Goal: Task Accomplishment & Management: Manage account settings

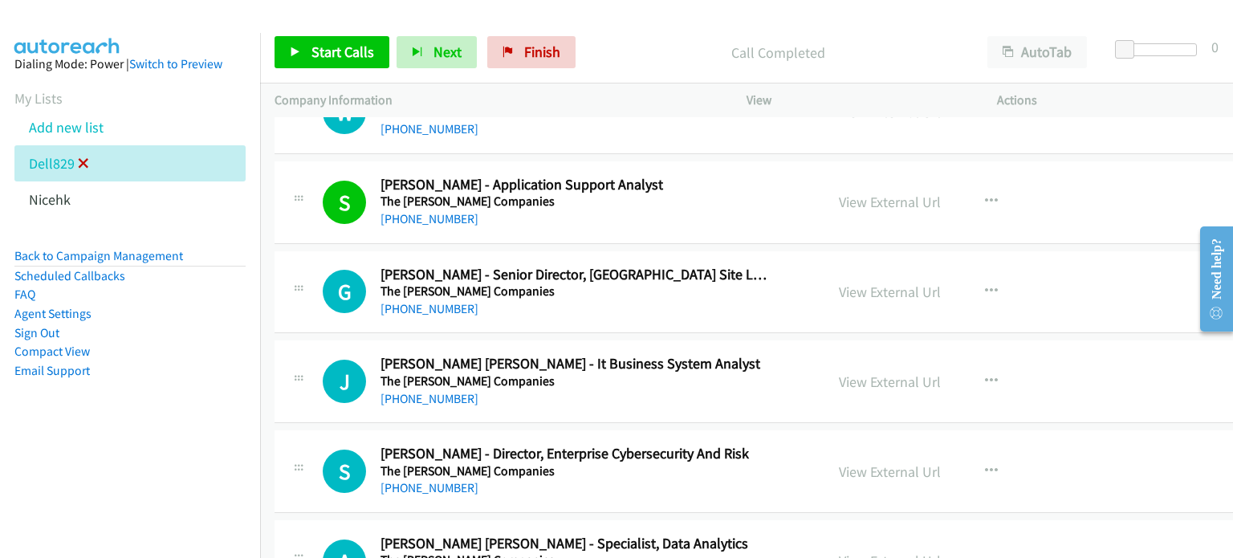
click at [84, 165] on icon at bounding box center [83, 164] width 11 height 11
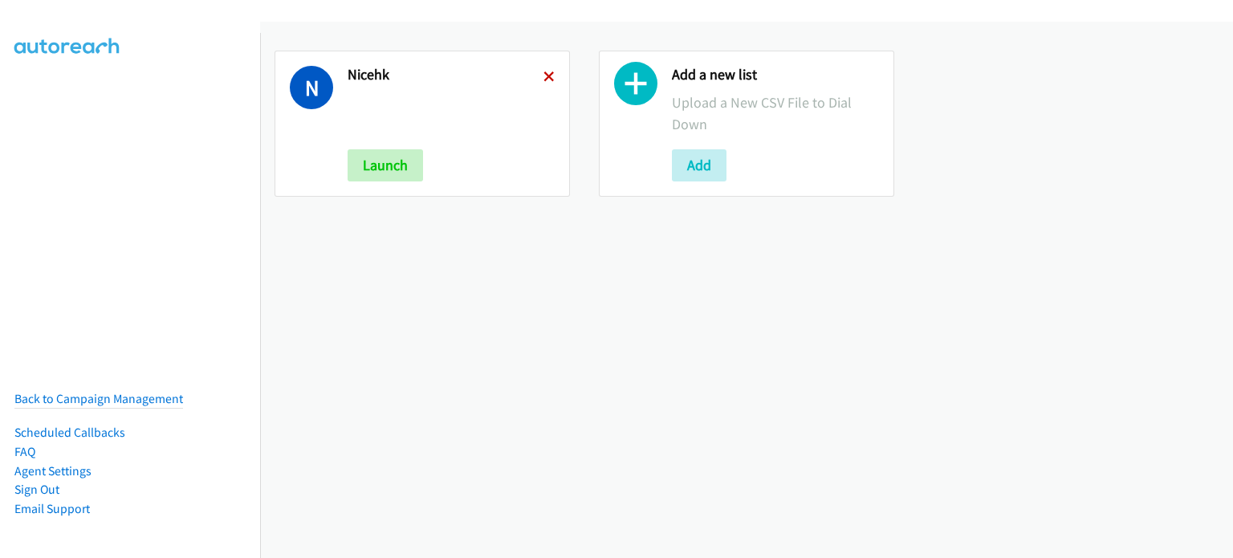
click at [544, 72] on icon at bounding box center [549, 77] width 11 height 11
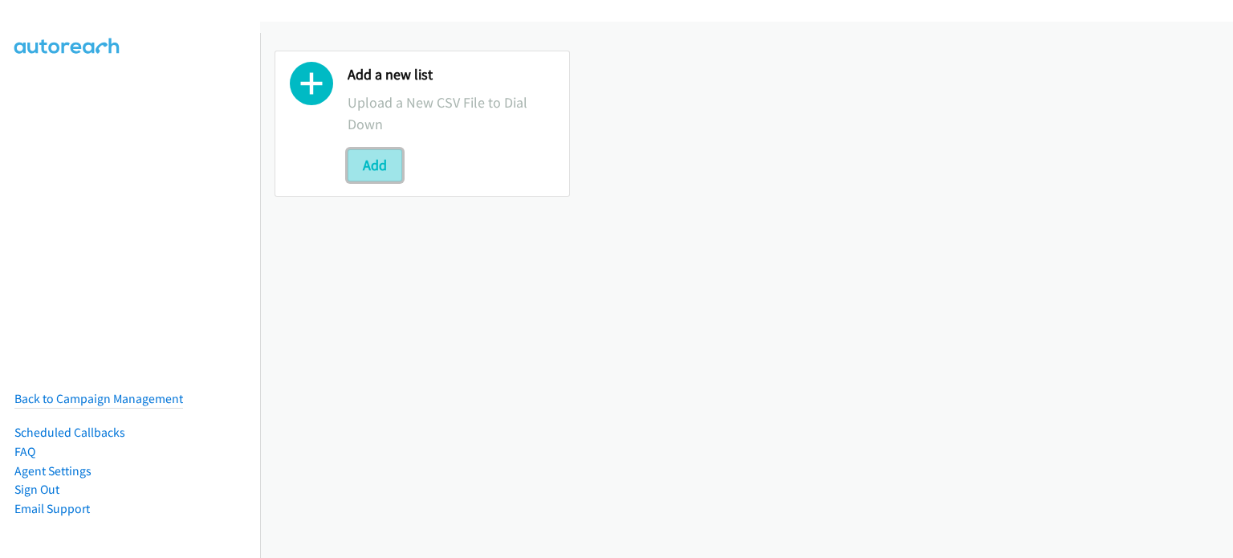
click at [390, 172] on button "Add" at bounding box center [375, 165] width 55 height 32
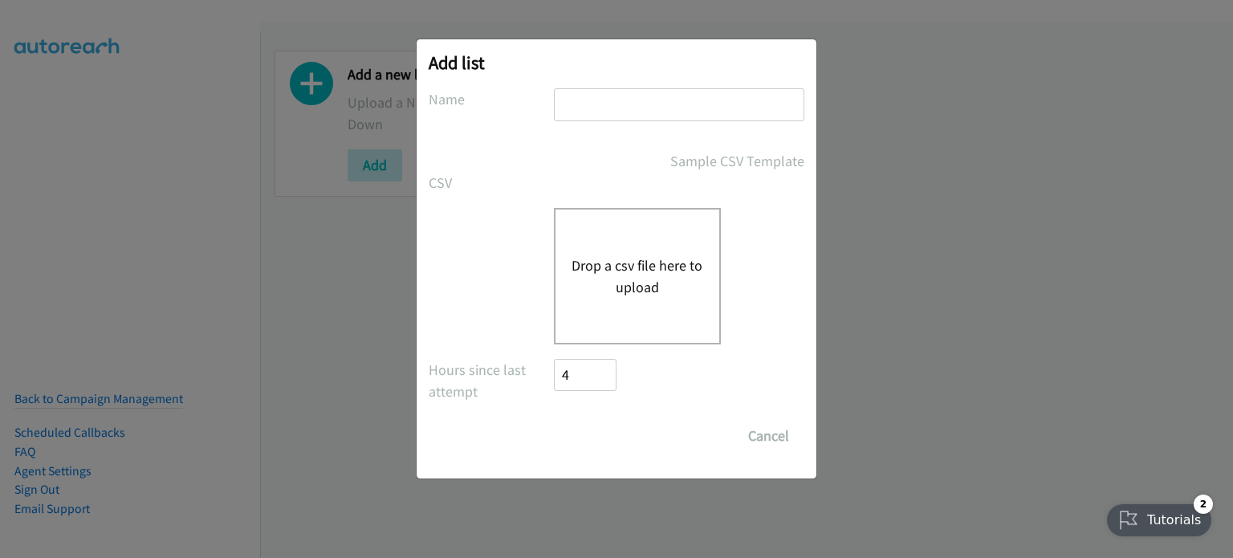
click at [611, 264] on button "Drop a csv file here to upload" at bounding box center [638, 276] width 132 height 43
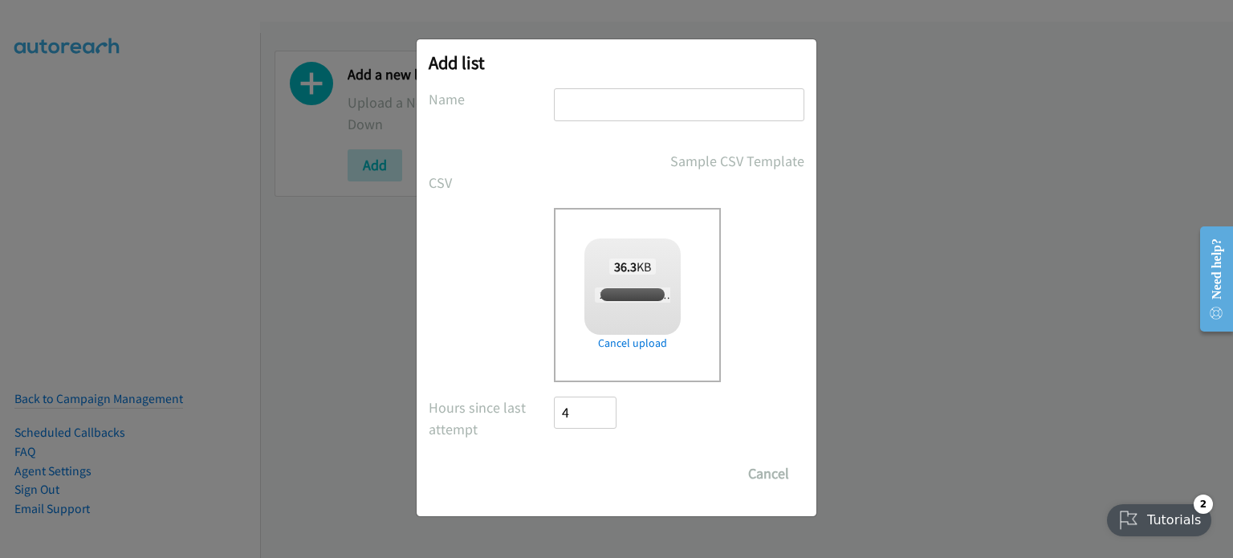
checkbox input "true"
click at [642, 105] on input "text" at bounding box center [679, 104] width 251 height 33
type input "DELL829"
drag, startPoint x: 633, startPoint y: 461, endPoint x: 620, endPoint y: 476, distance: 19.9
click at [633, 460] on input "Save List" at bounding box center [596, 474] width 84 height 32
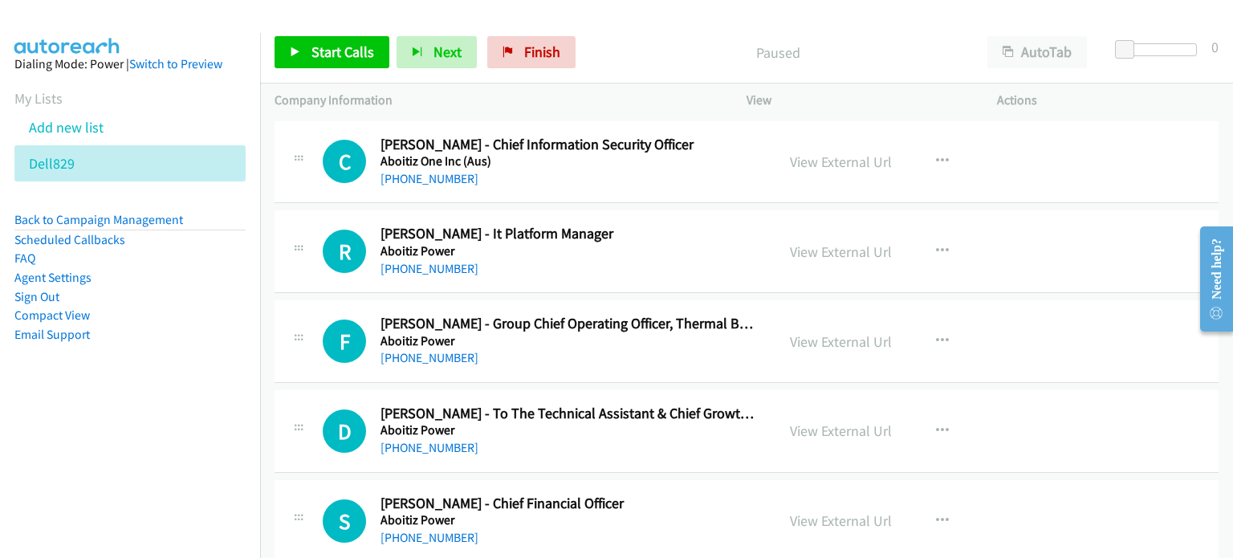
scroll to position [254, 0]
